Goal: Task Accomplishment & Management: Use online tool/utility

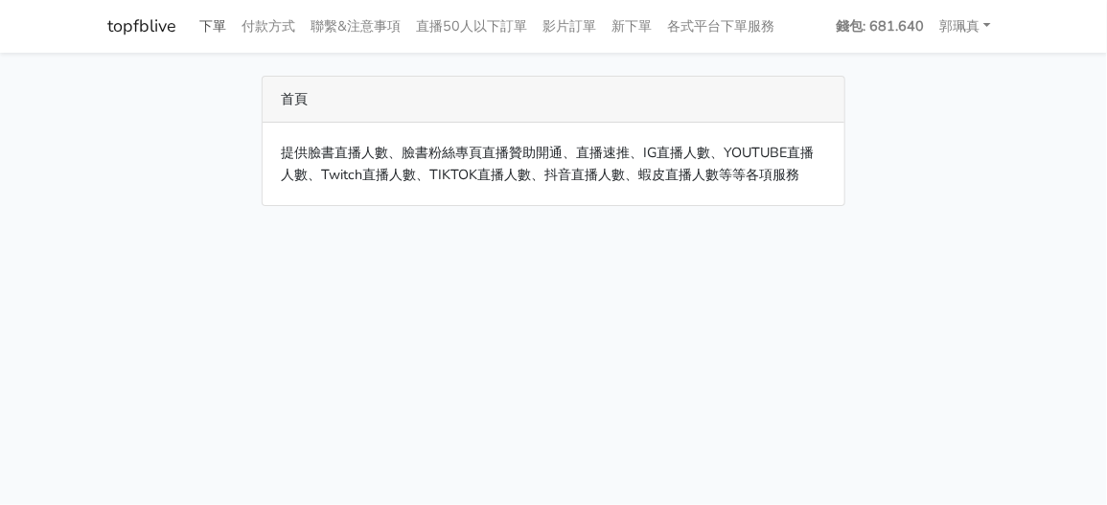
click at [212, 25] on link "下單" at bounding box center [214, 26] width 42 height 37
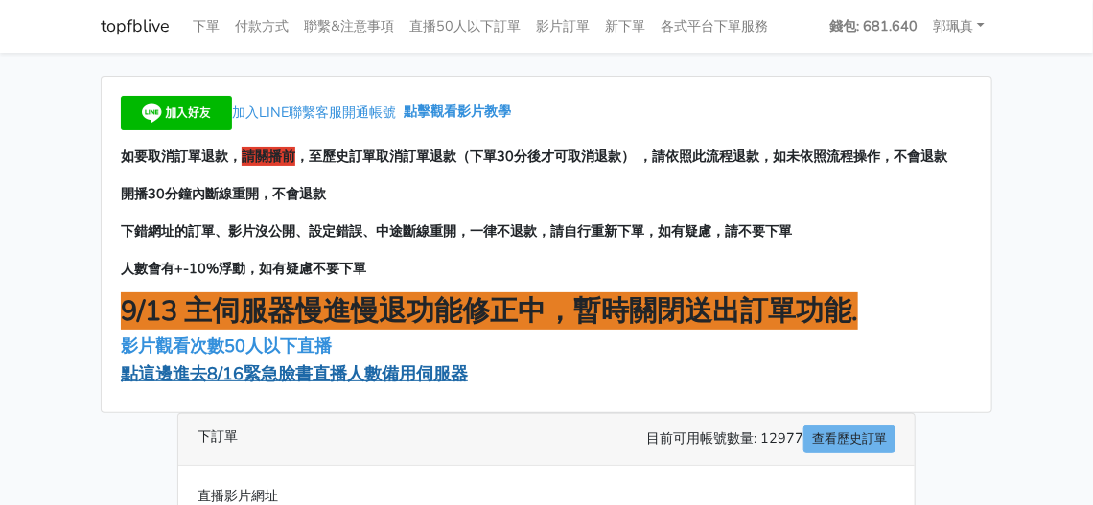
click at [365, 369] on span "點這邊進去8/16緊急臉書直播人數備用伺服器" at bounding box center [294, 373] width 347 height 23
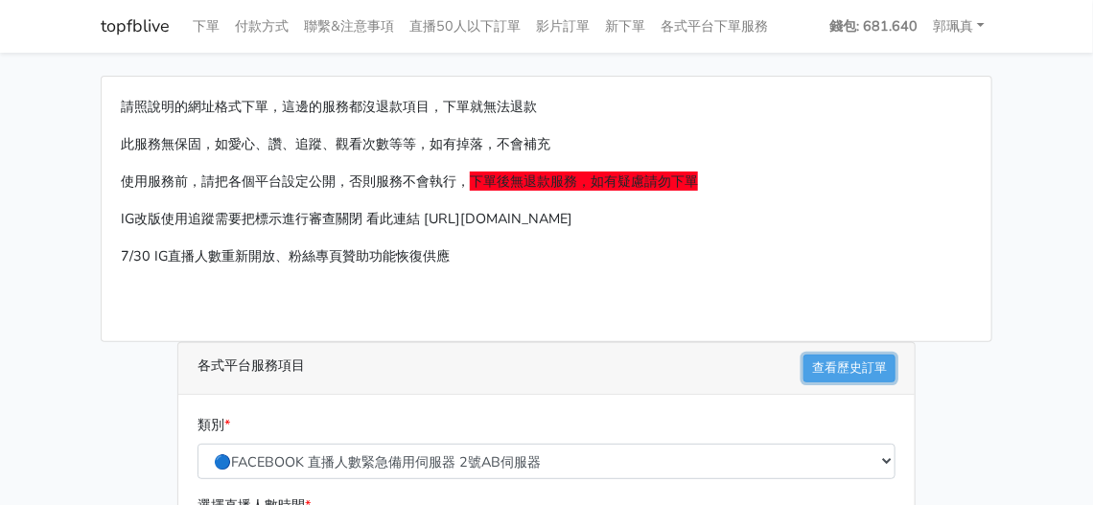
click at [836, 367] on link "查看歷史訂單" at bounding box center [849, 369] width 92 height 28
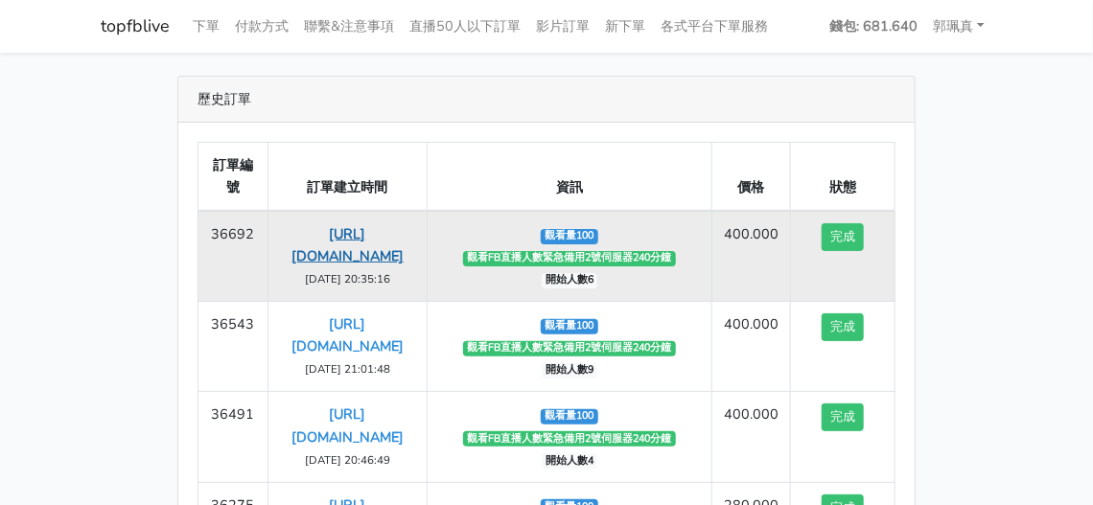
click at [319, 235] on link "https://www.facebook.com/moto588/videos/1173551207961231?locale=zh_TW" at bounding box center [347, 244] width 112 height 41
